Goal: Transaction & Acquisition: Purchase product/service

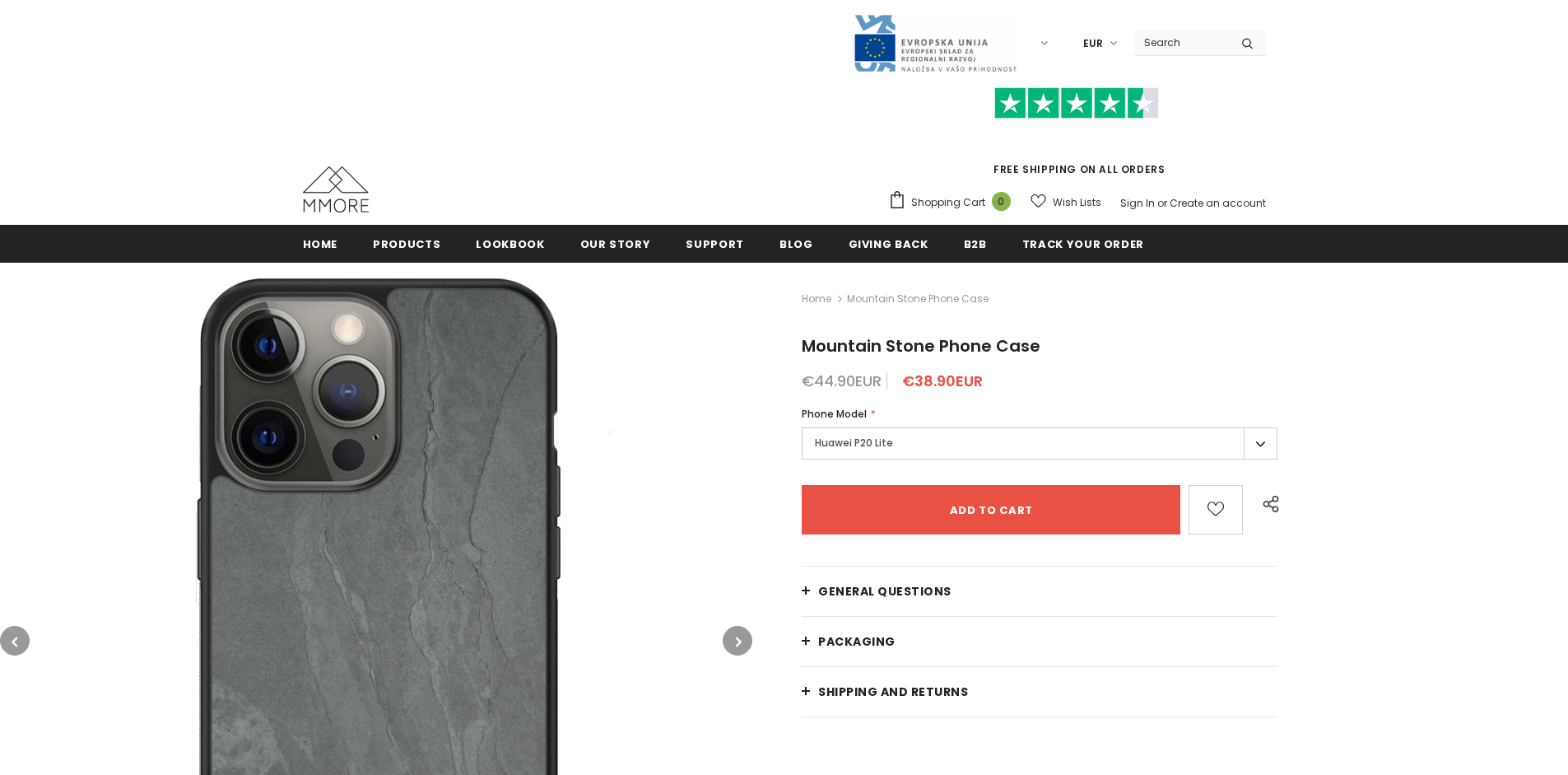
type input "Add to cart"
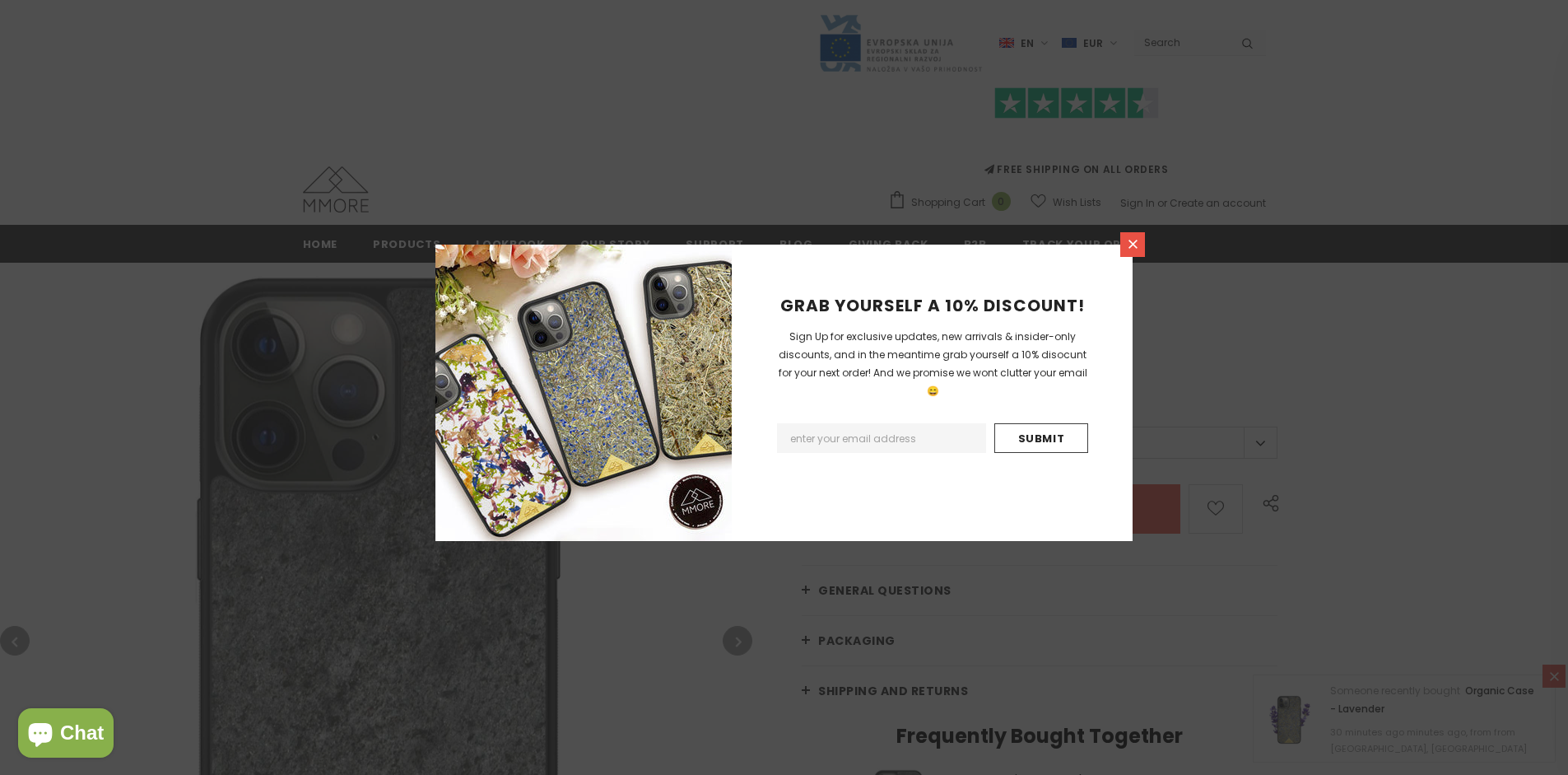
click at [1132, 244] on icon at bounding box center [1132, 244] width 9 height 9
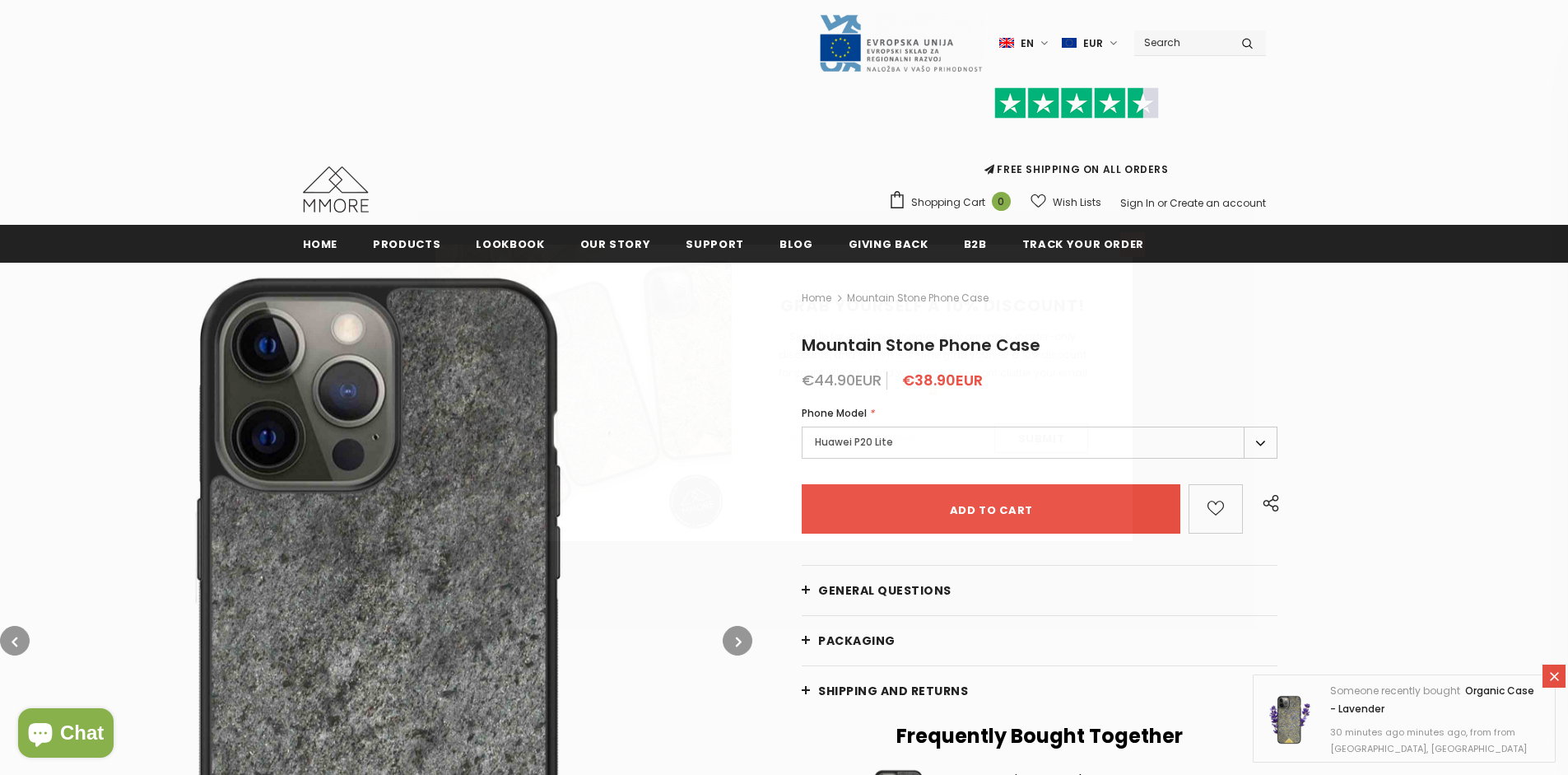
click at [1132, 244] on icon at bounding box center [1132, 244] width 9 height 9
